Goal: Find specific fact: Find specific fact

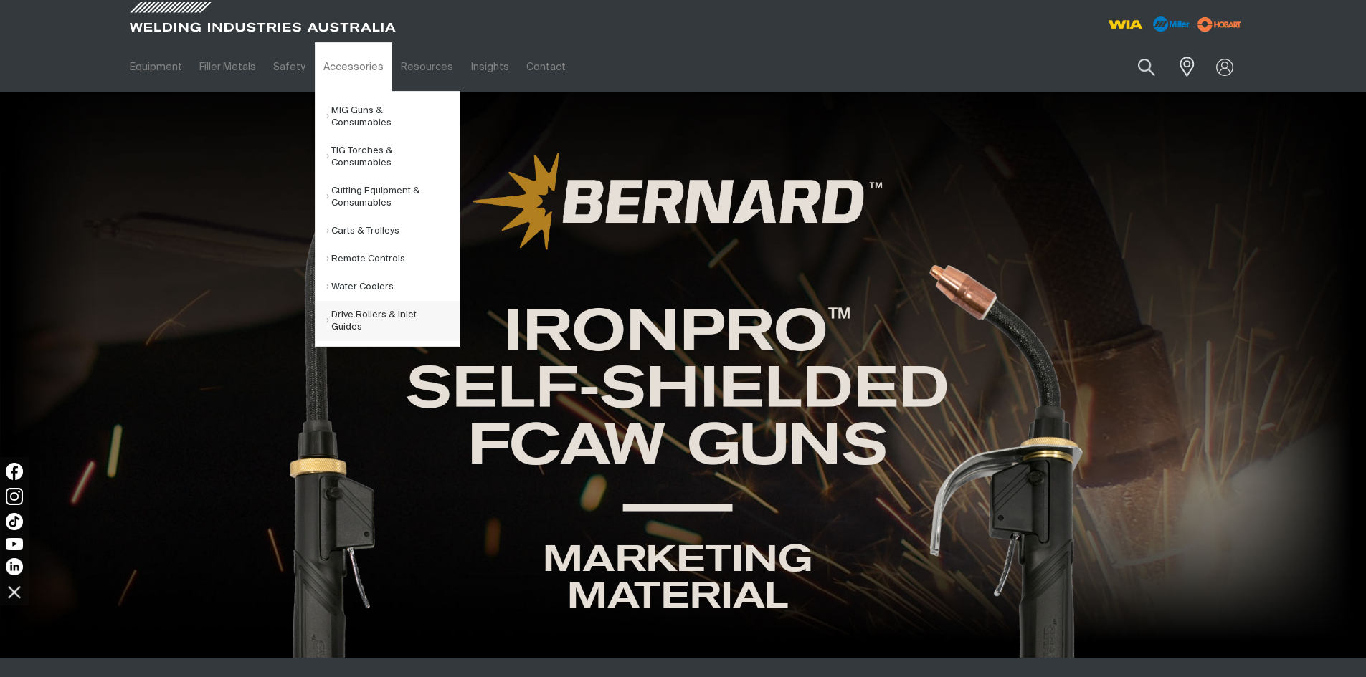
click at [386, 301] on link "Drive Rollers & Inlet Guides" at bounding box center [392, 321] width 133 height 40
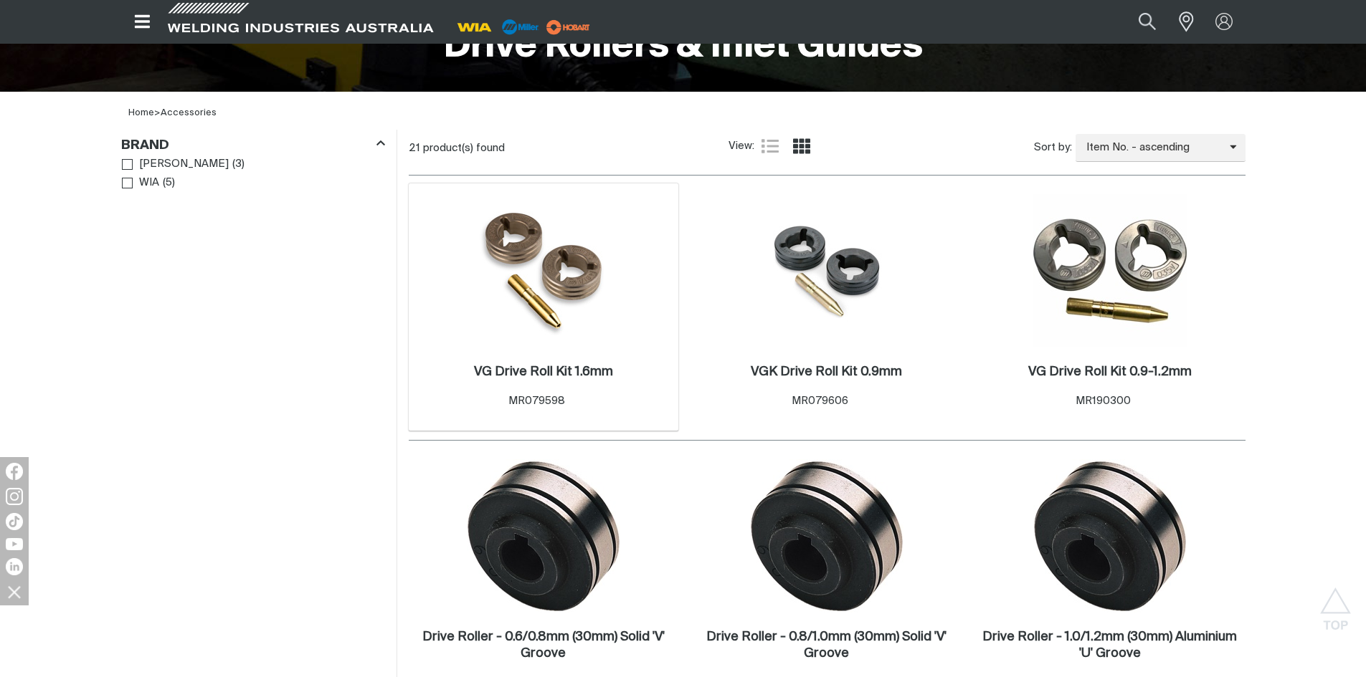
click at [595, 278] on img at bounding box center [543, 270] width 146 height 153
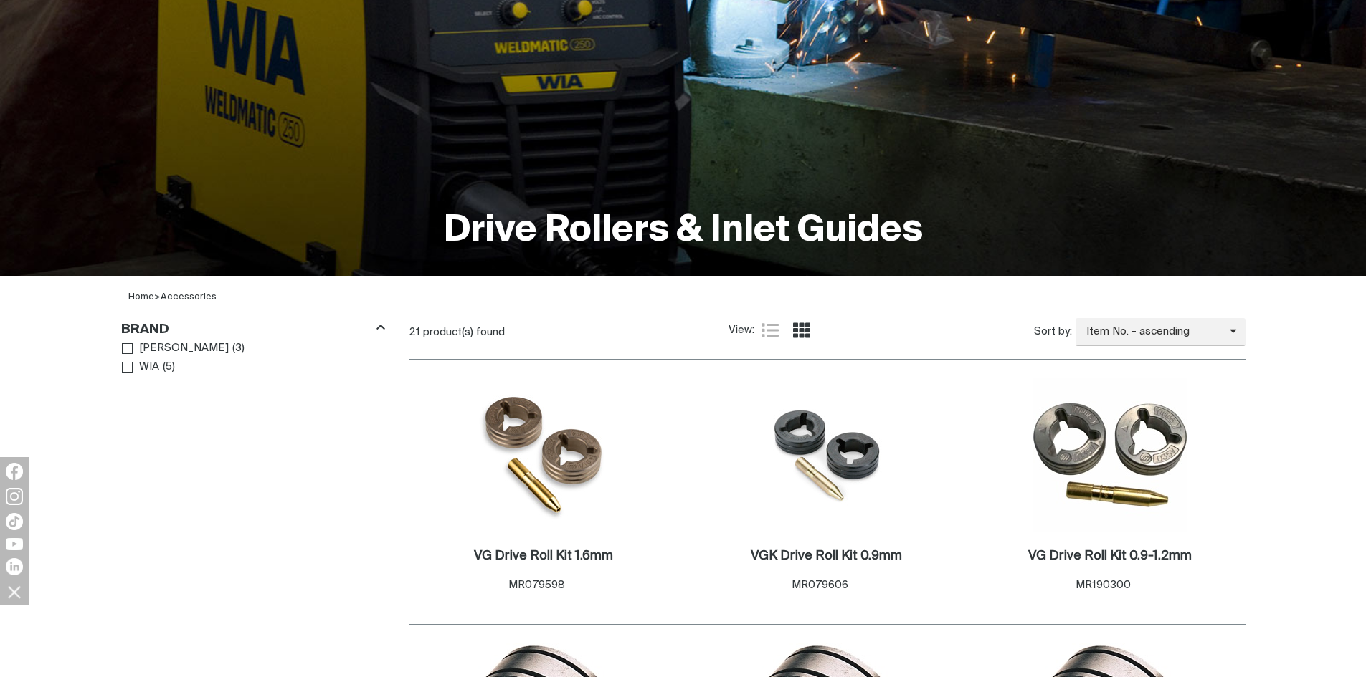
scroll to position [358, 0]
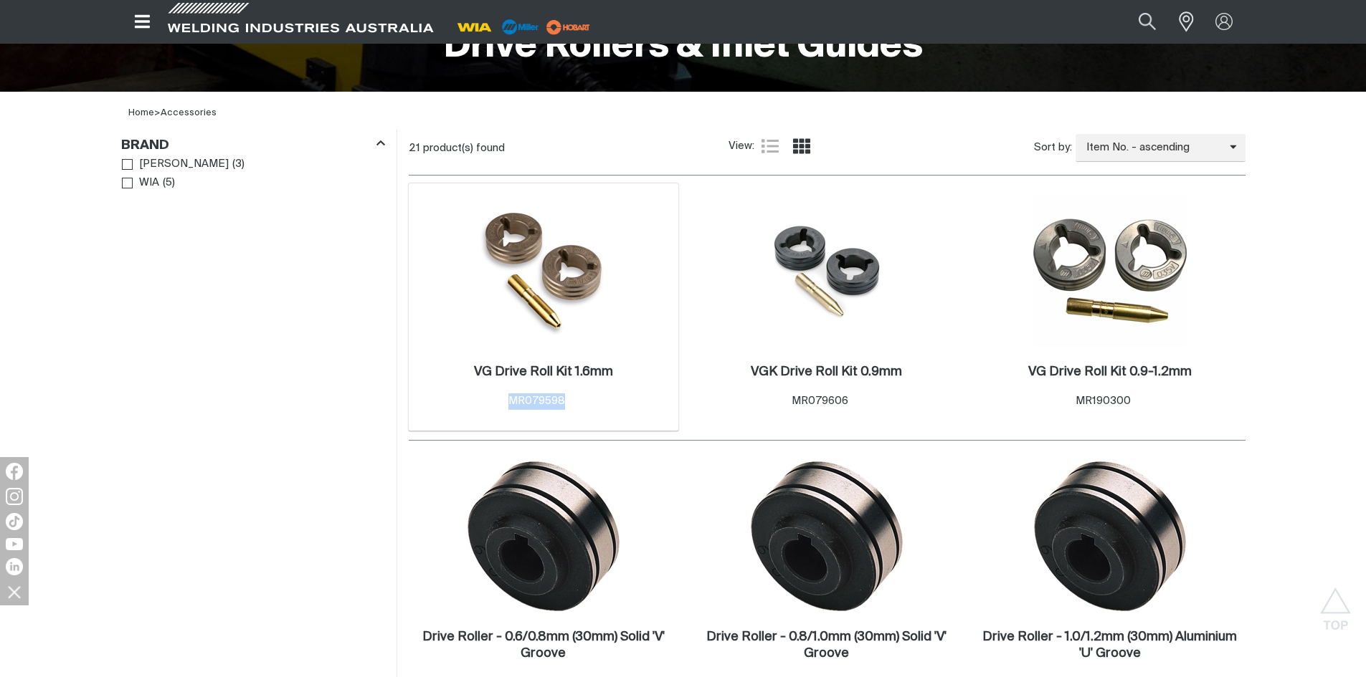
drag, startPoint x: 572, startPoint y: 409, endPoint x: 500, endPoint y: 400, distance: 73.0
click at [500, 400] on div "VG Drive Roll Kit 1.6mm . Item No. MR079598" at bounding box center [544, 389] width 256 height 62
copy span "MR079598"
